Goal: Task Accomplishment & Management: Use online tool/utility

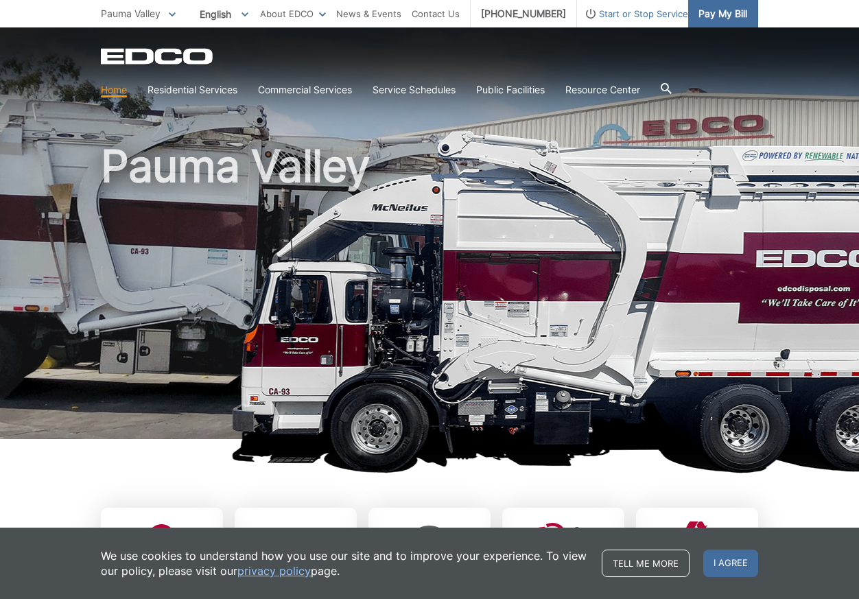
click at [732, 18] on span "Pay My Bill" at bounding box center [723, 13] width 49 height 15
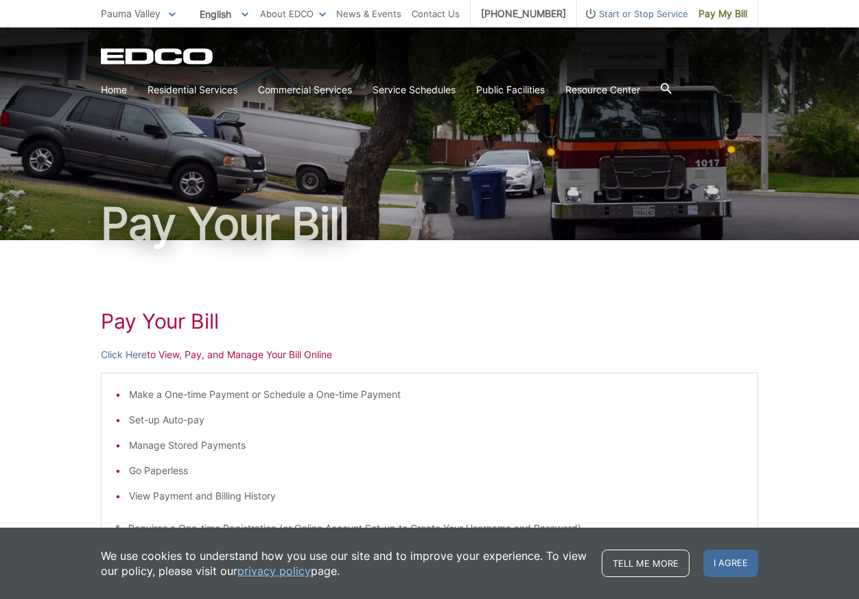
click at [173, 356] on p "Click Here to View, Pay, and Manage Your Bill Online" at bounding box center [430, 354] width 658 height 15
click at [123, 356] on link "Click Here" at bounding box center [124, 354] width 46 height 15
